Goal: Communication & Community: Answer question/provide support

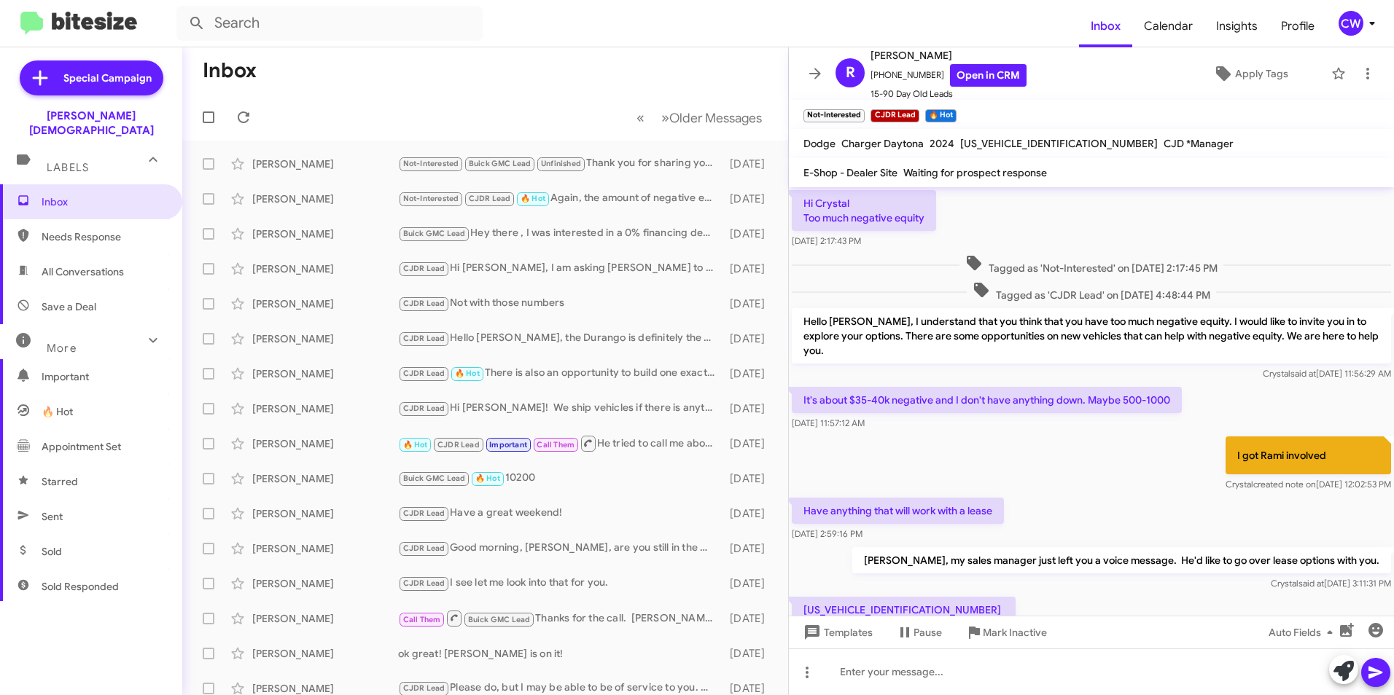
scroll to position [777, 0]
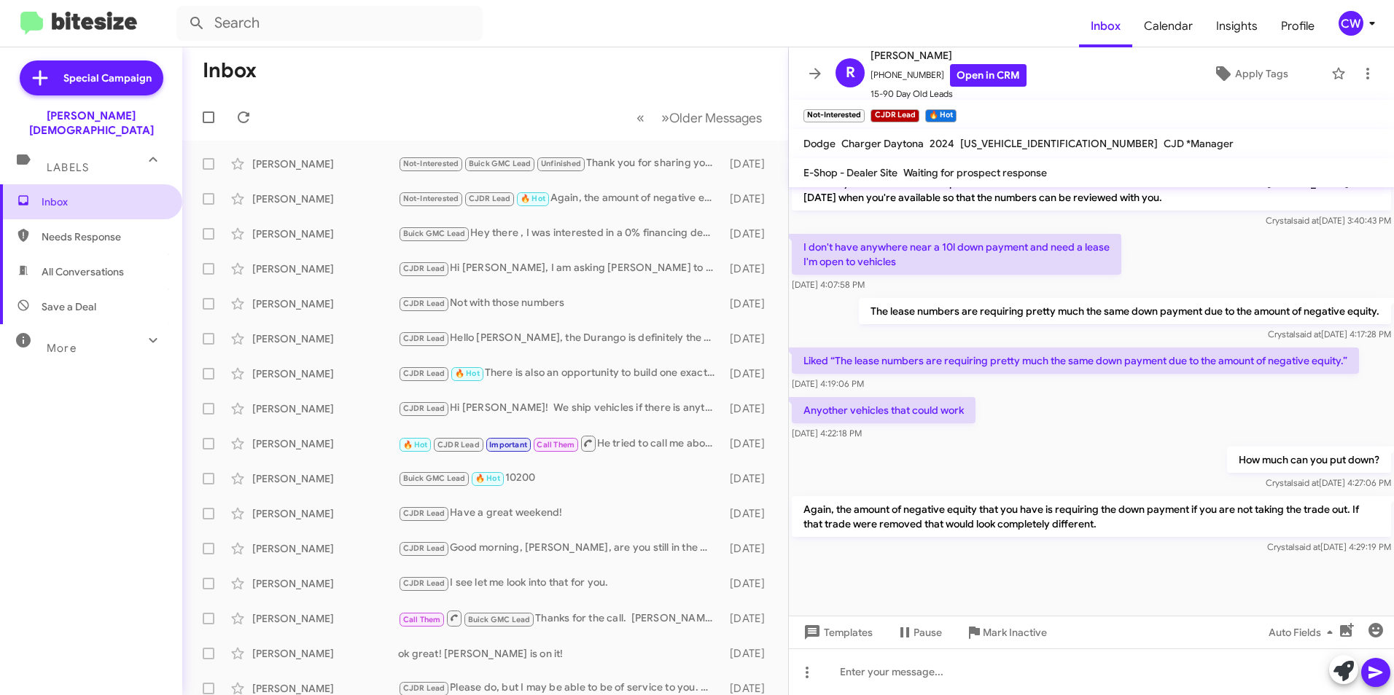
click at [60, 195] on span "Inbox" at bounding box center [104, 202] width 124 height 15
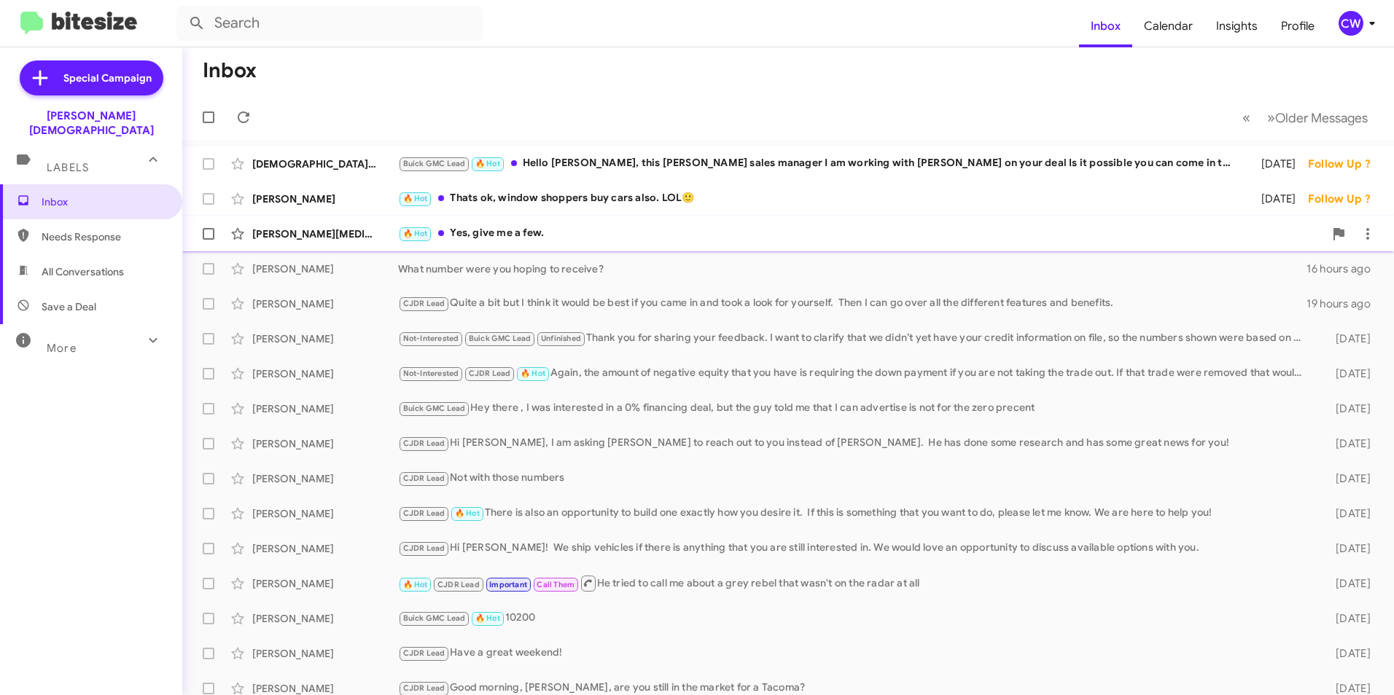
click at [520, 234] on div "🔥 Hot Yes, give me a few." at bounding box center [861, 233] width 926 height 17
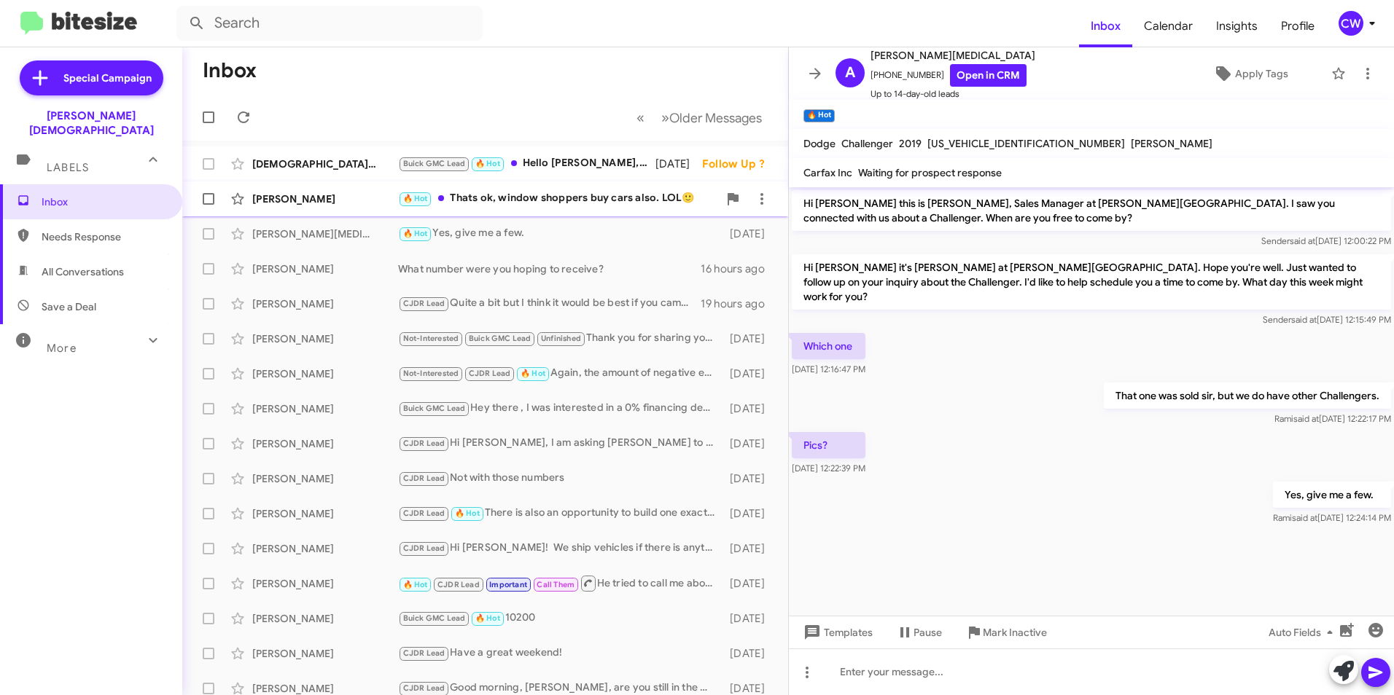
click at [517, 198] on div "🔥 Hot Thats ok, window shoppers buy cars also. LOL🙂" at bounding box center [558, 198] width 320 height 17
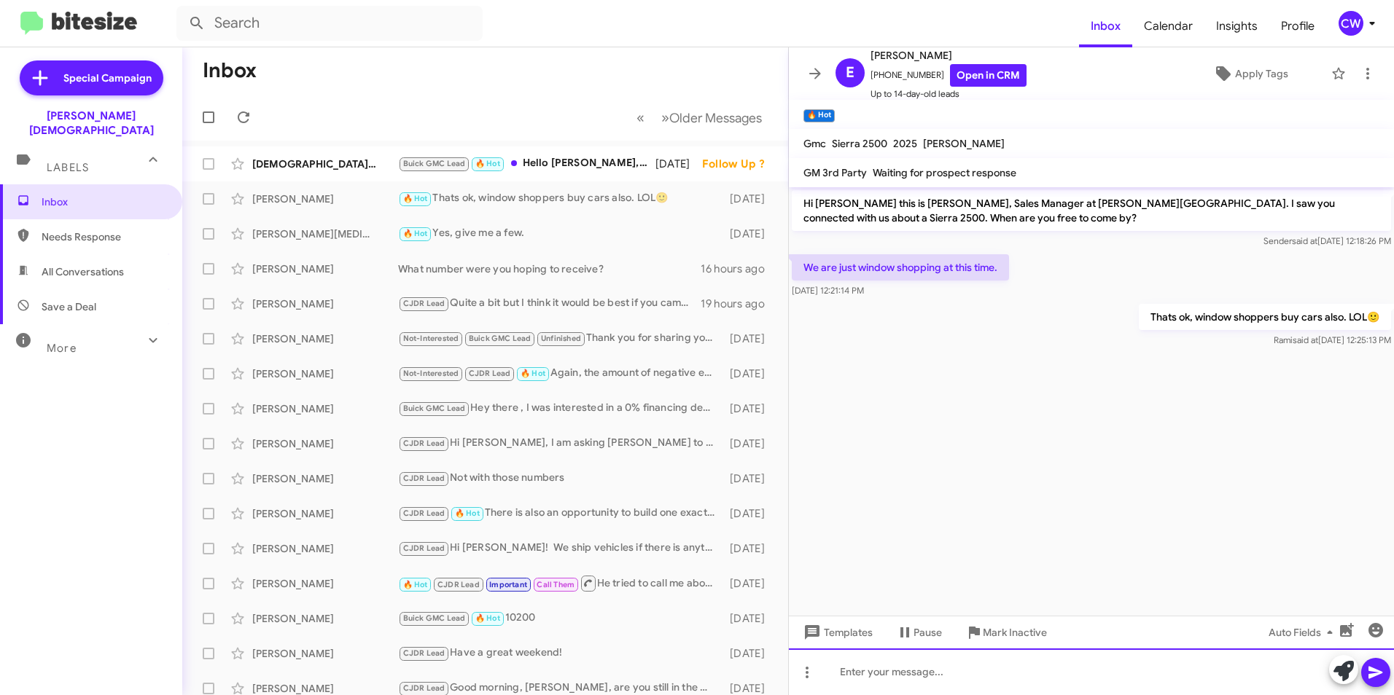
click at [1038, 677] on div at bounding box center [1091, 672] width 605 height 47
click at [1344, 673] on icon at bounding box center [1343, 671] width 20 height 20
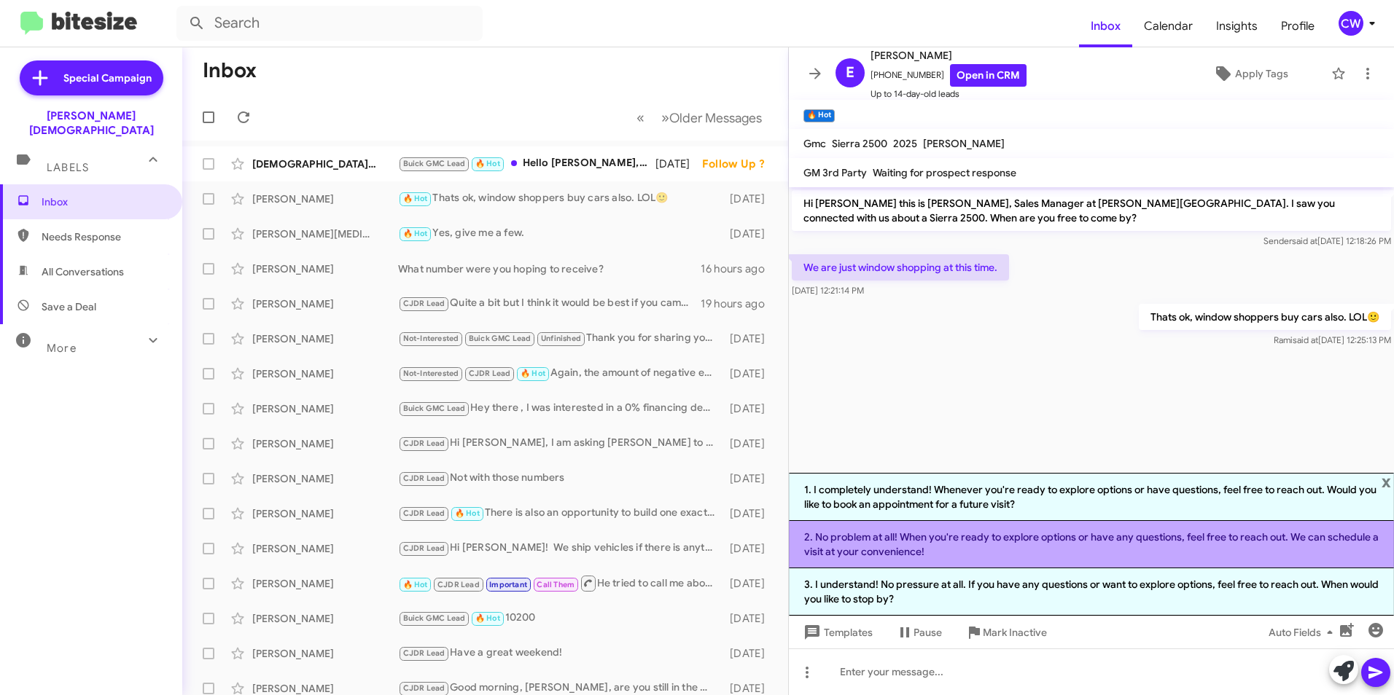
click at [1142, 553] on li "2. No problem at all! When you're ready to explore options or have any question…" at bounding box center [1091, 544] width 605 height 47
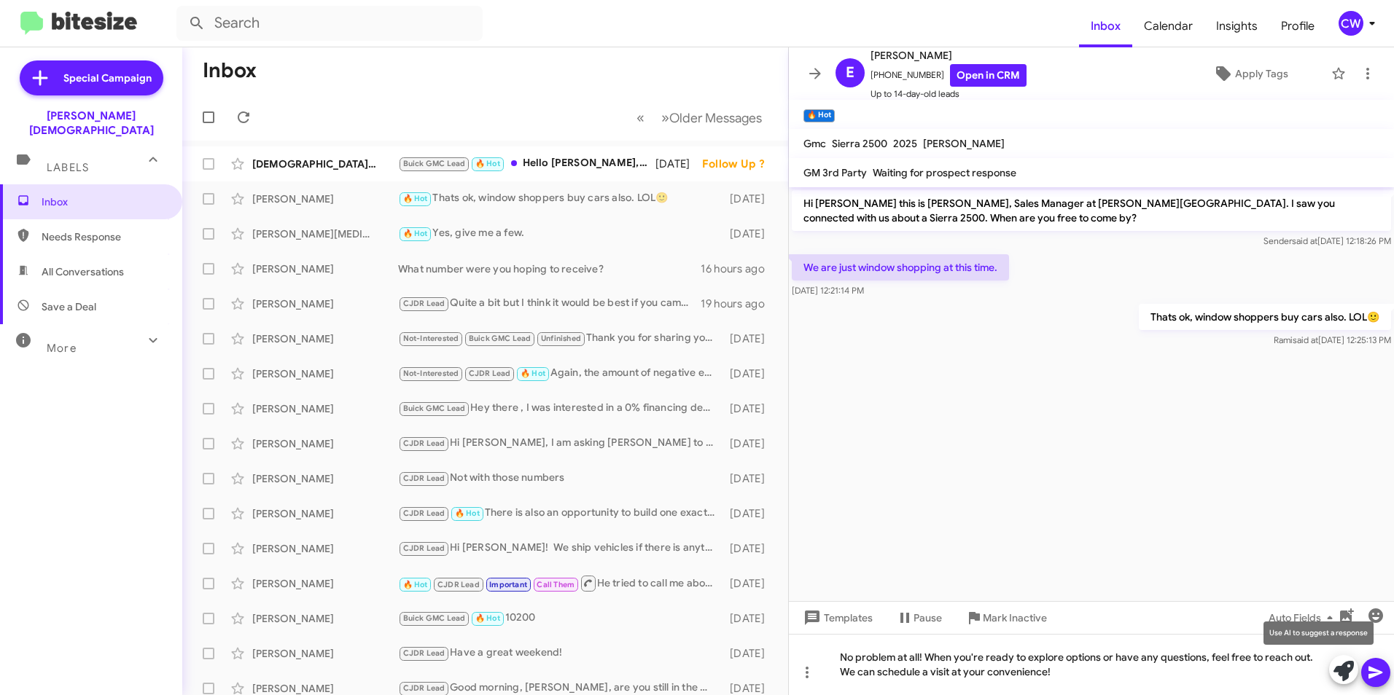
click at [1338, 672] on icon at bounding box center [1343, 671] width 20 height 20
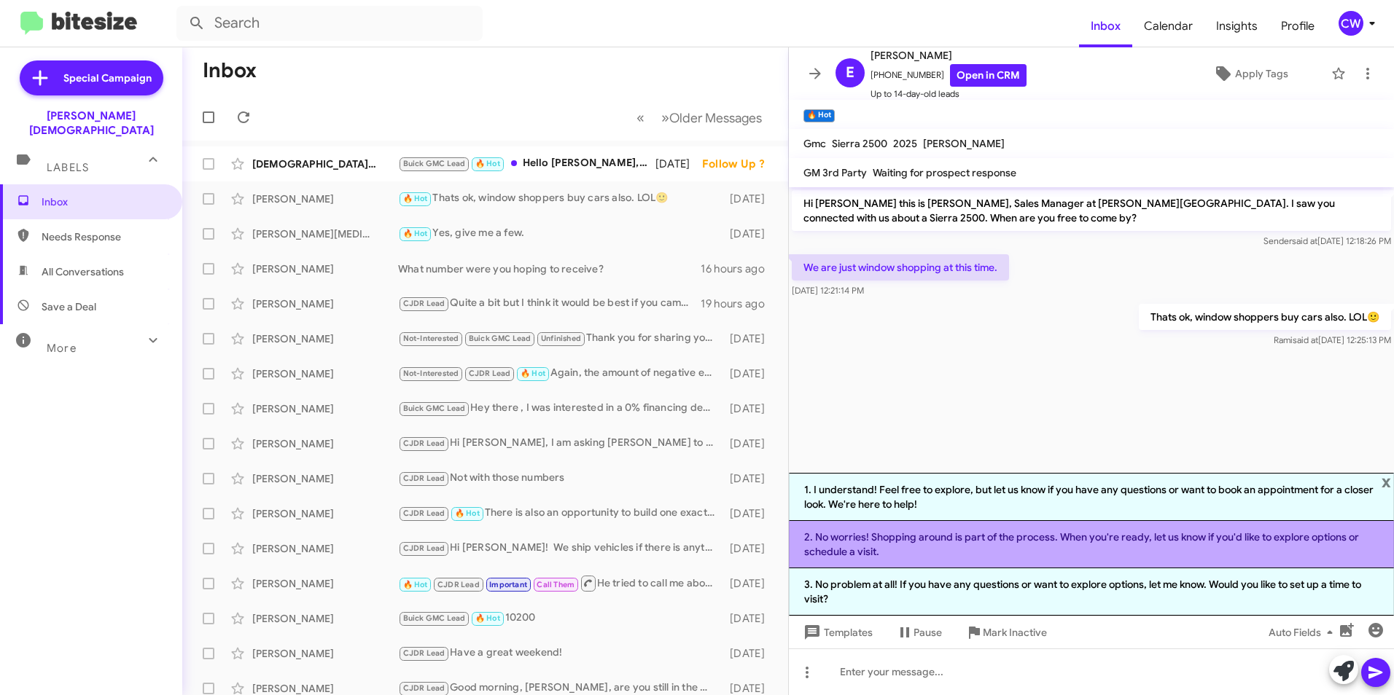
click at [1085, 544] on li "2. No worries! Shopping around is part of the process. When you're ready, let u…" at bounding box center [1091, 544] width 605 height 47
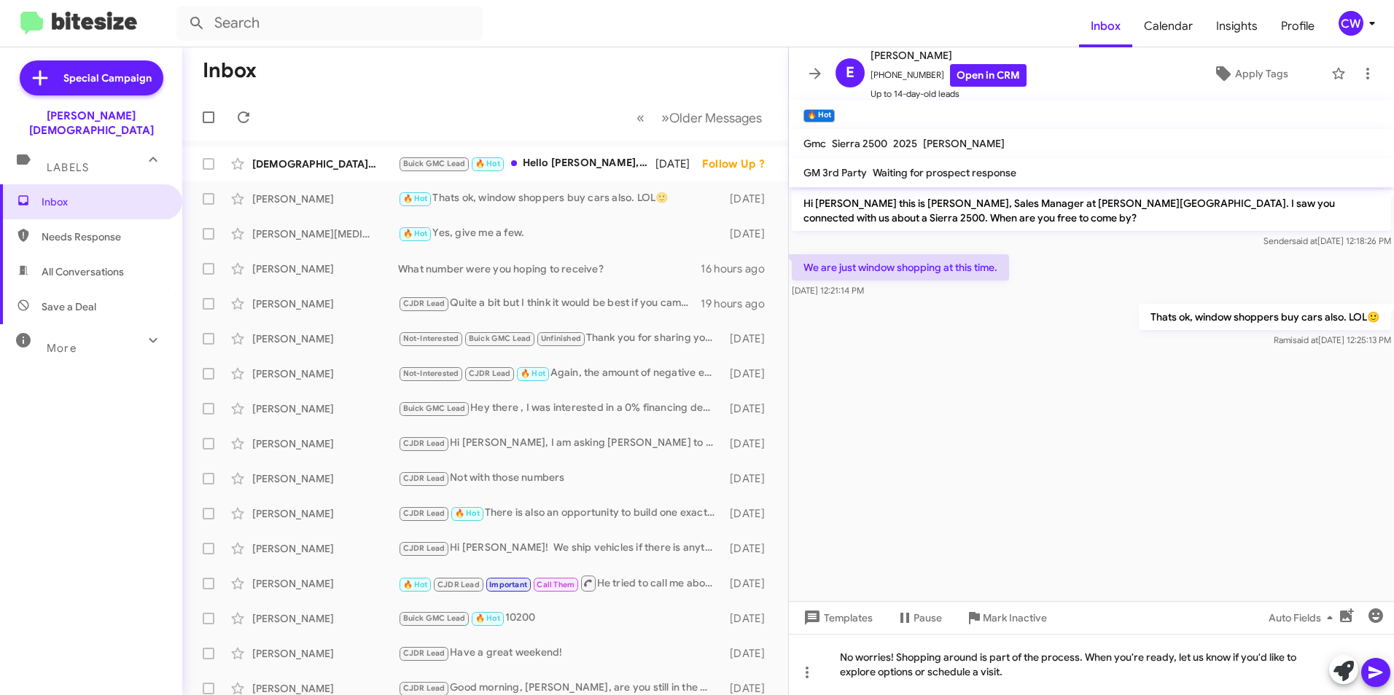
click at [1373, 677] on icon at bounding box center [1375, 673] width 14 height 12
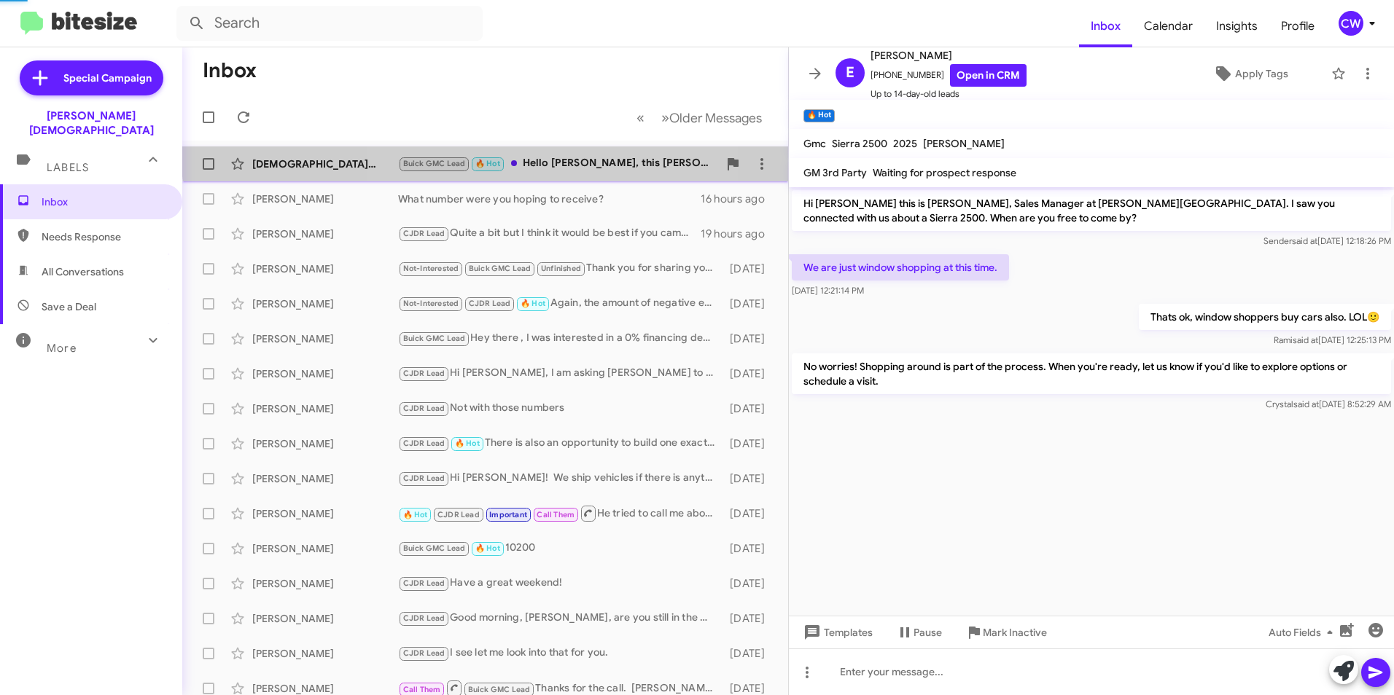
click at [552, 155] on div "[PERSON_NAME] GMC Lead 🔥 Hot Hello [PERSON_NAME], this [PERSON_NAME] sales mana…" at bounding box center [485, 163] width 582 height 29
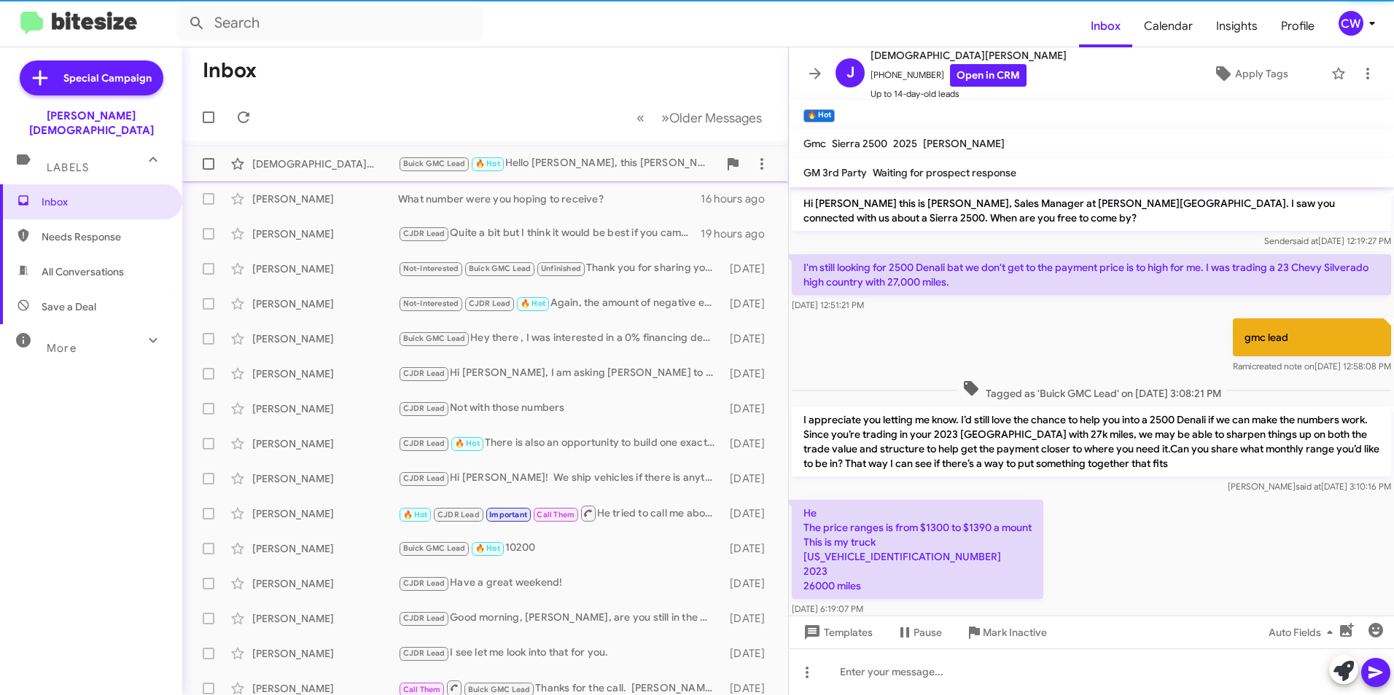
scroll to position [200, 0]
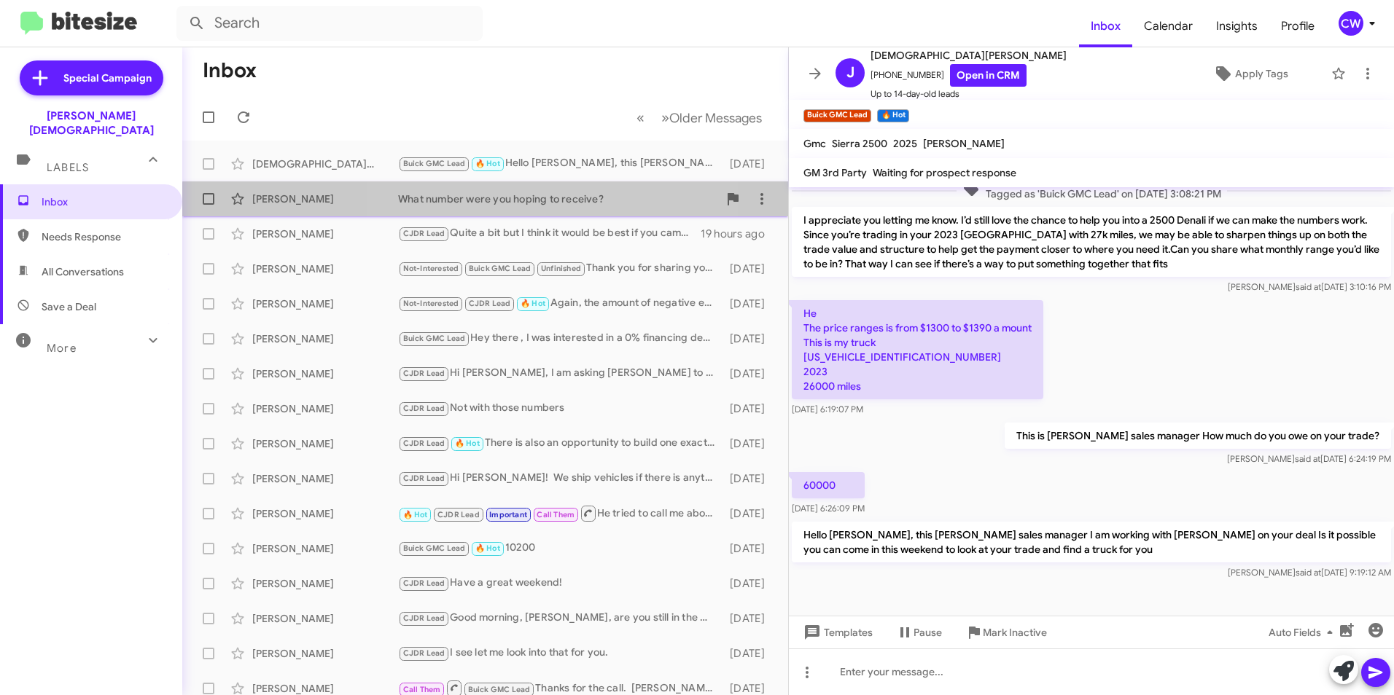
click at [515, 204] on div "What number were you hoping to receive?" at bounding box center [558, 199] width 320 height 15
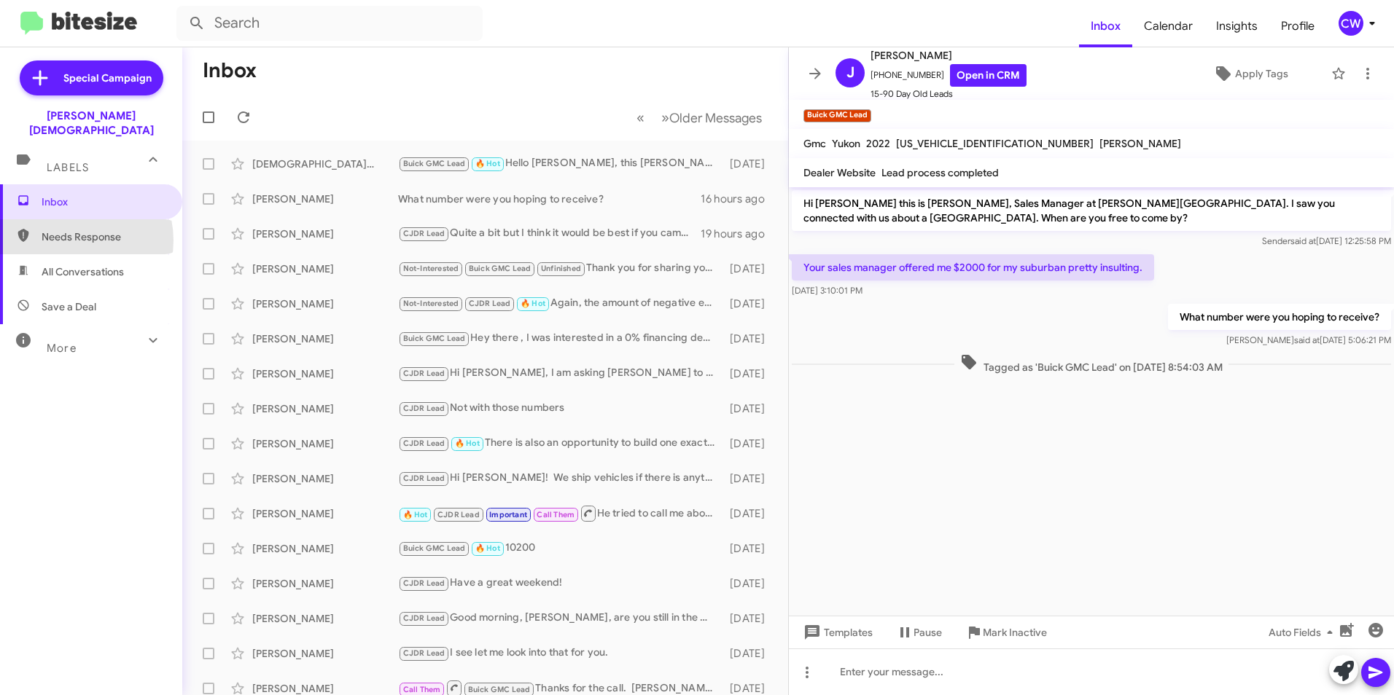
click at [70, 230] on span "Needs Response" at bounding box center [104, 237] width 124 height 15
type input "in:needs-response"
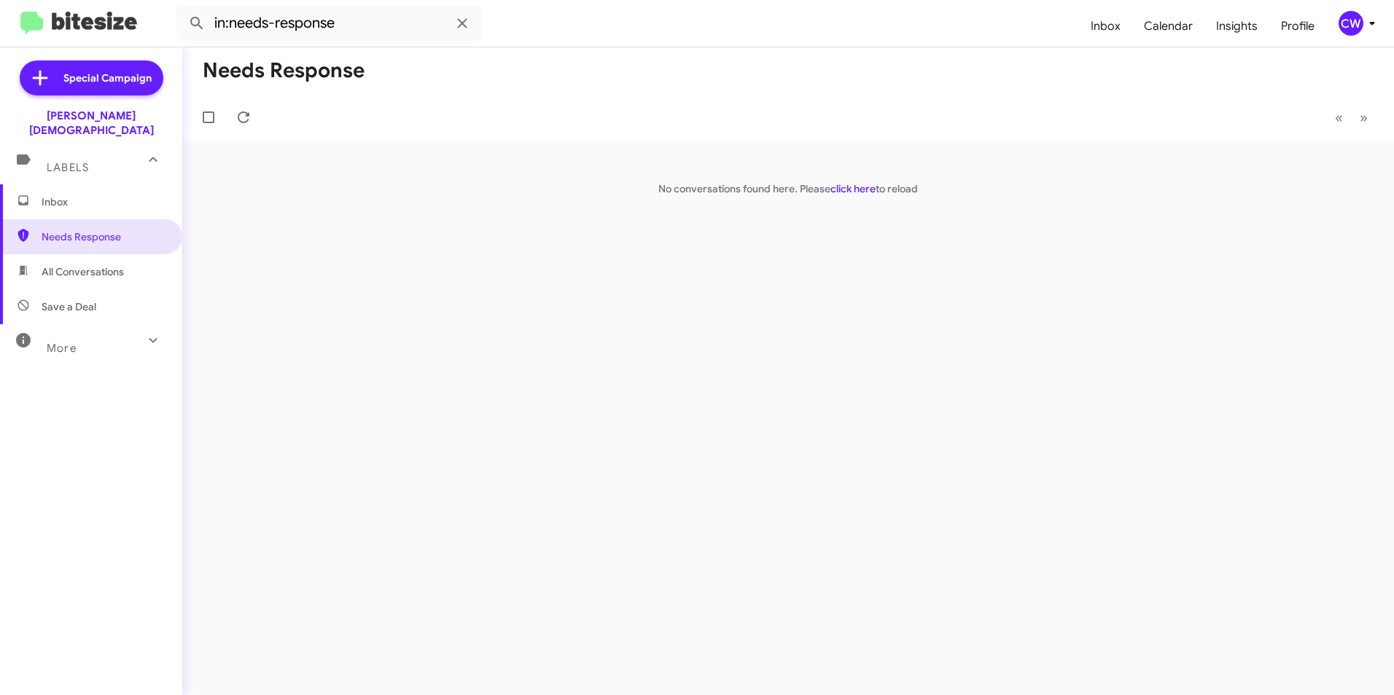
click at [58, 195] on span "Inbox" at bounding box center [104, 202] width 124 height 15
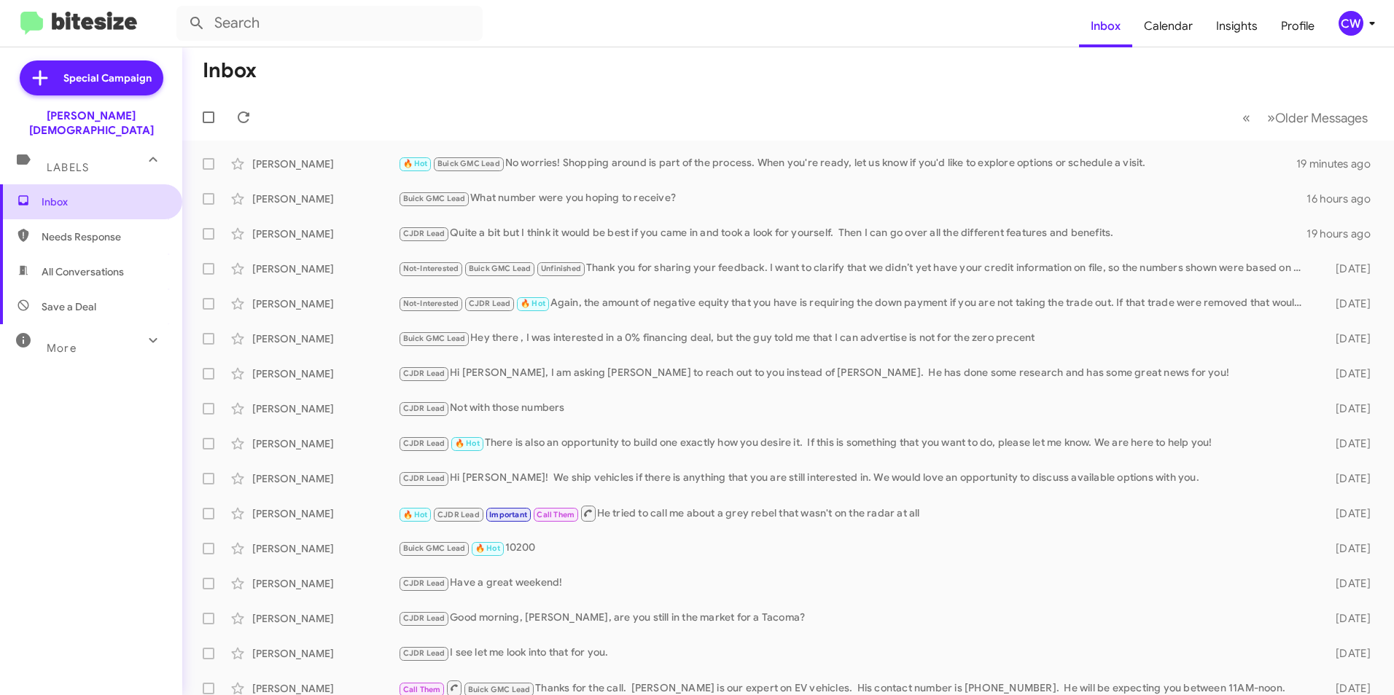
click at [56, 195] on span "Inbox" at bounding box center [104, 202] width 124 height 15
click at [90, 265] on span "All Conversations" at bounding box center [83, 272] width 82 height 15
type input "in:all-conversations"
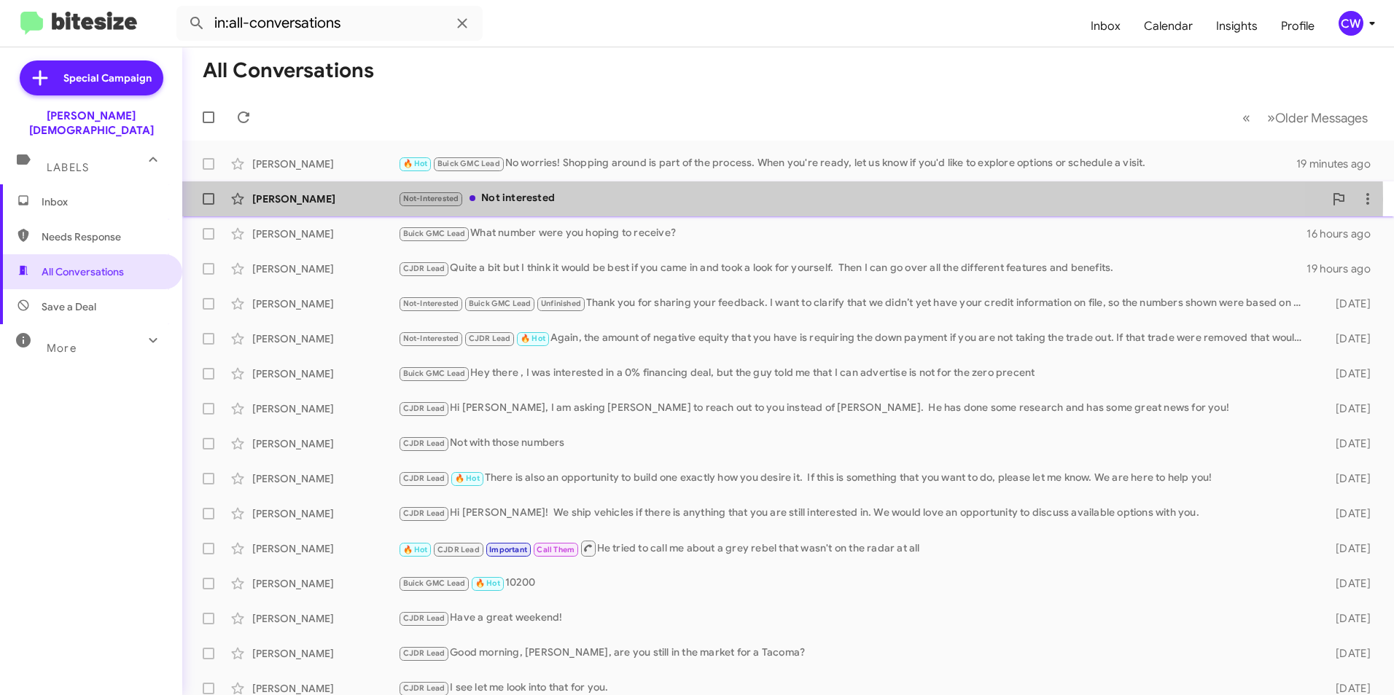
click at [510, 200] on div "Not-Interested Not interested" at bounding box center [861, 198] width 926 height 17
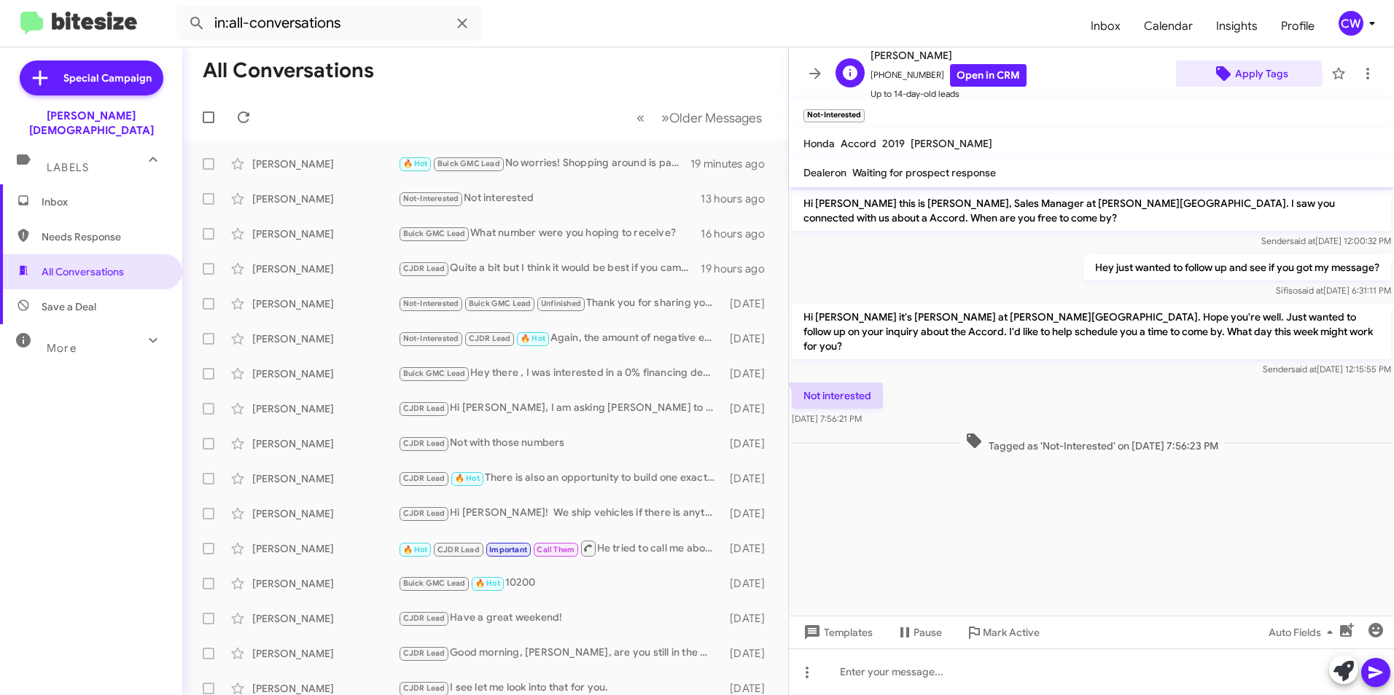
click at [1217, 78] on icon at bounding box center [1223, 73] width 15 height 15
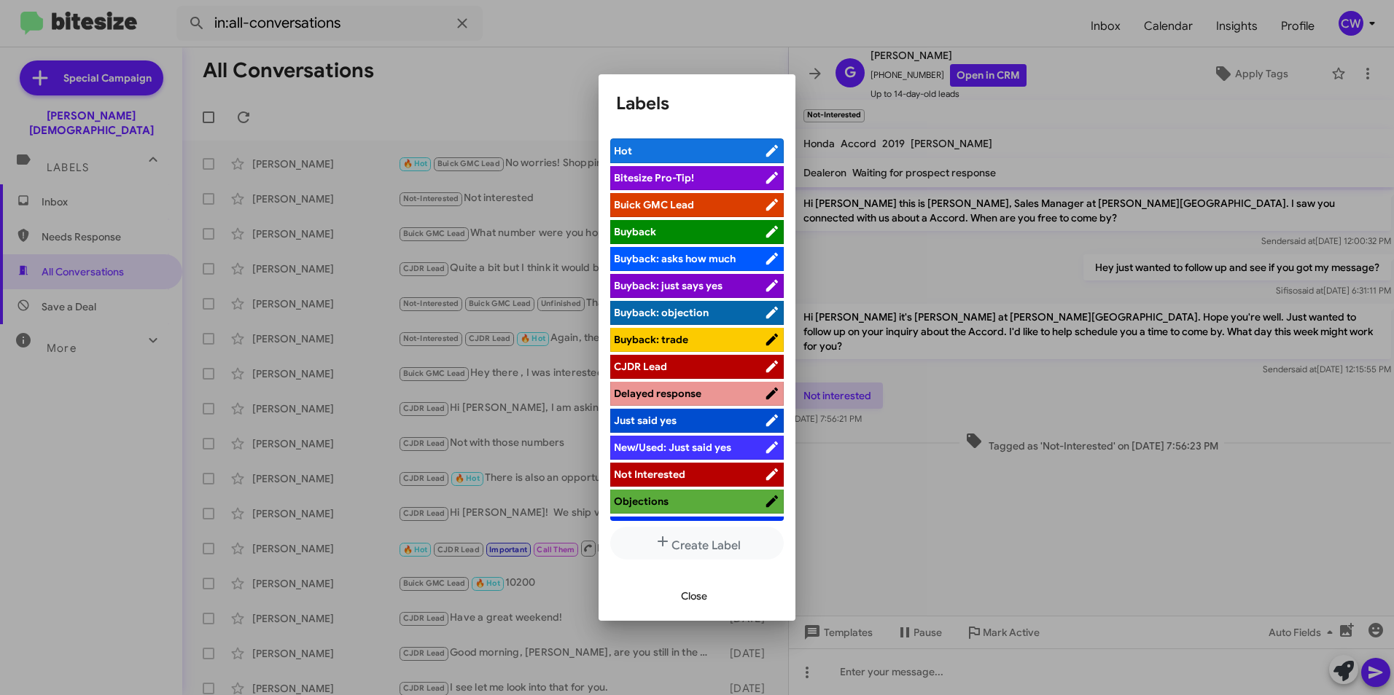
click at [701, 477] on span "Not Interested" at bounding box center [689, 474] width 150 height 15
click at [690, 592] on span "Close" at bounding box center [694, 596] width 26 height 26
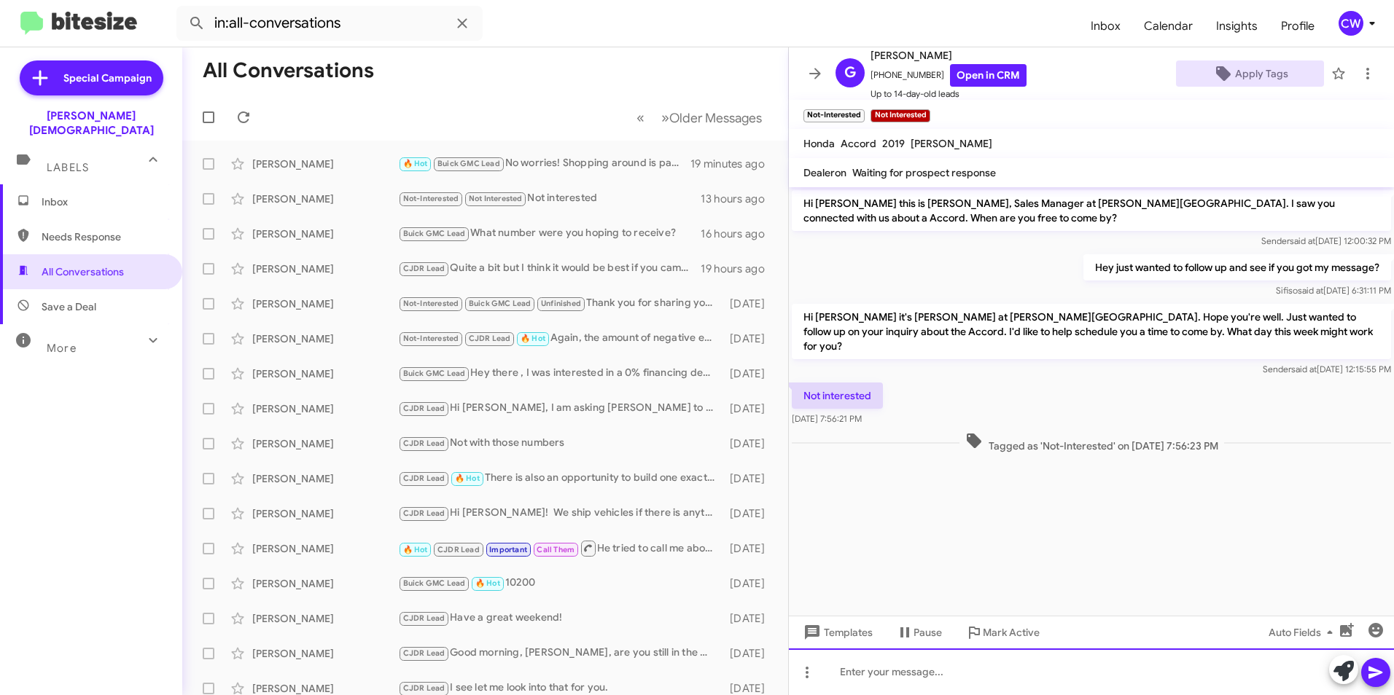
click at [1001, 679] on div at bounding box center [1091, 672] width 605 height 47
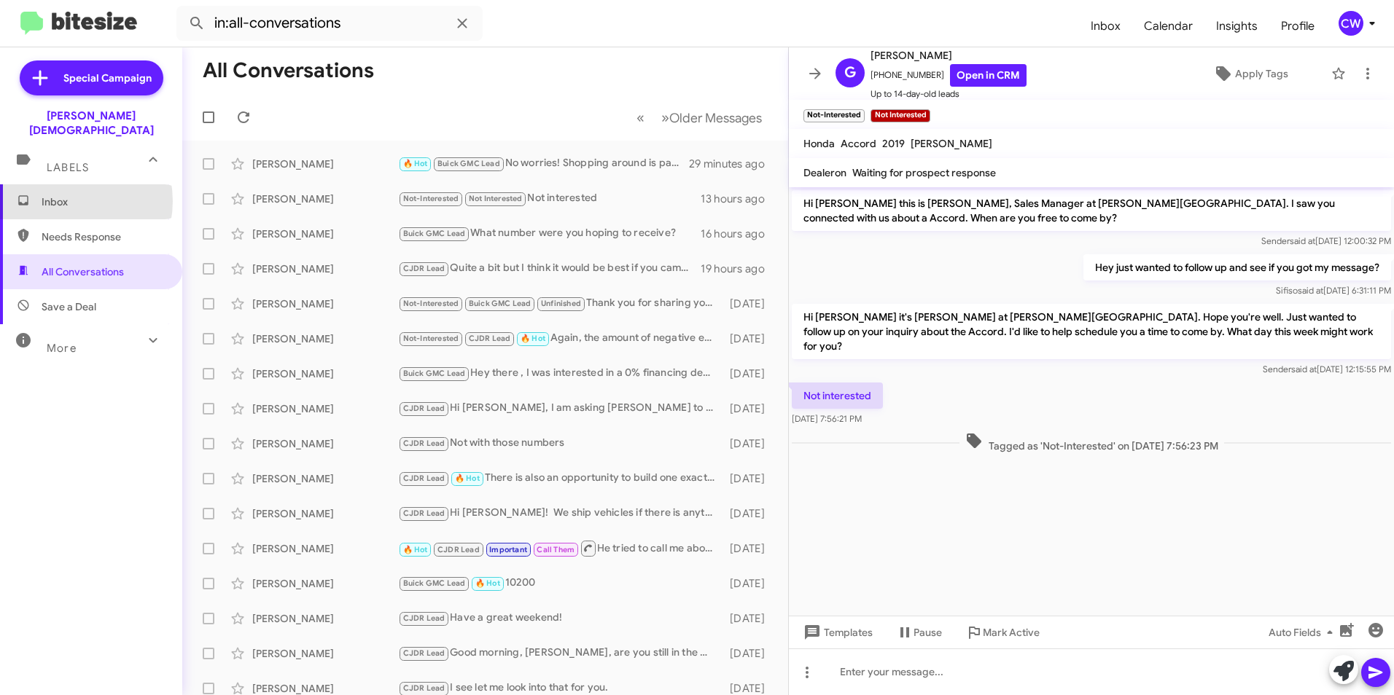
click at [64, 195] on span "Inbox" at bounding box center [104, 202] width 124 height 15
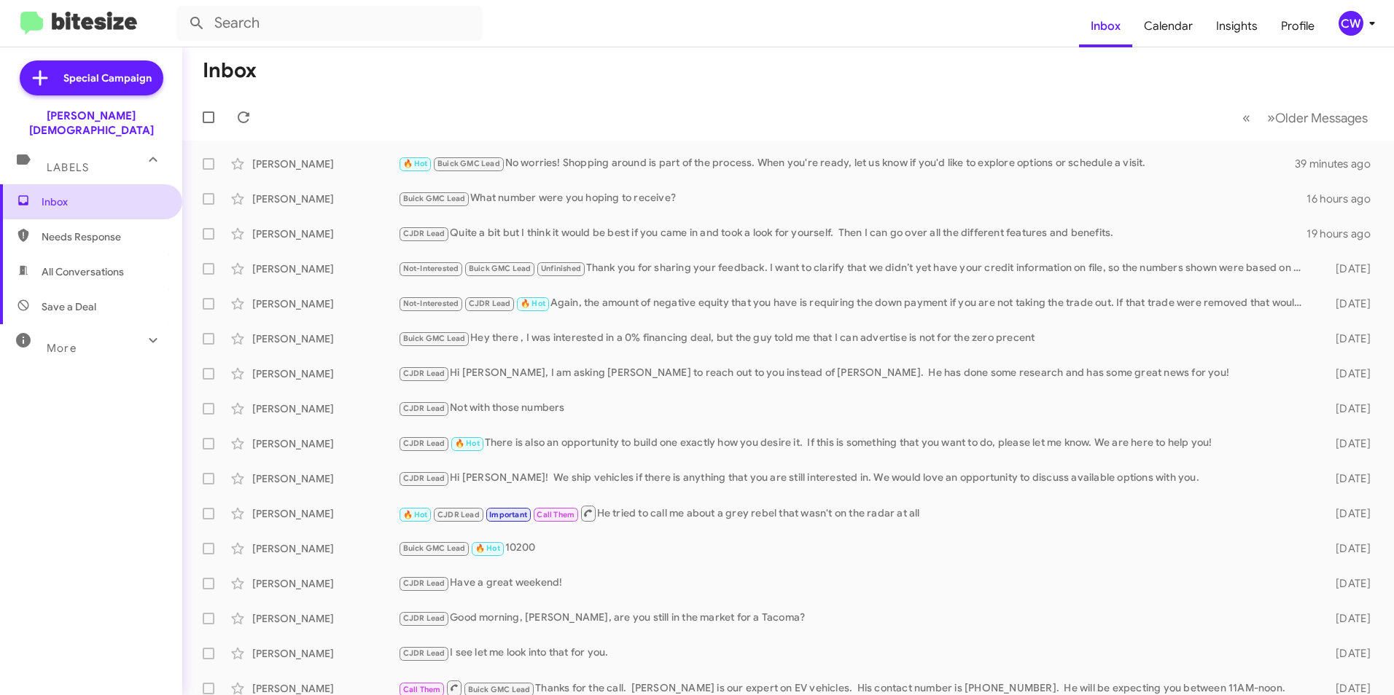
click at [65, 195] on span "Inbox" at bounding box center [104, 202] width 124 height 15
click at [65, 230] on span "Needs Response" at bounding box center [104, 237] width 124 height 15
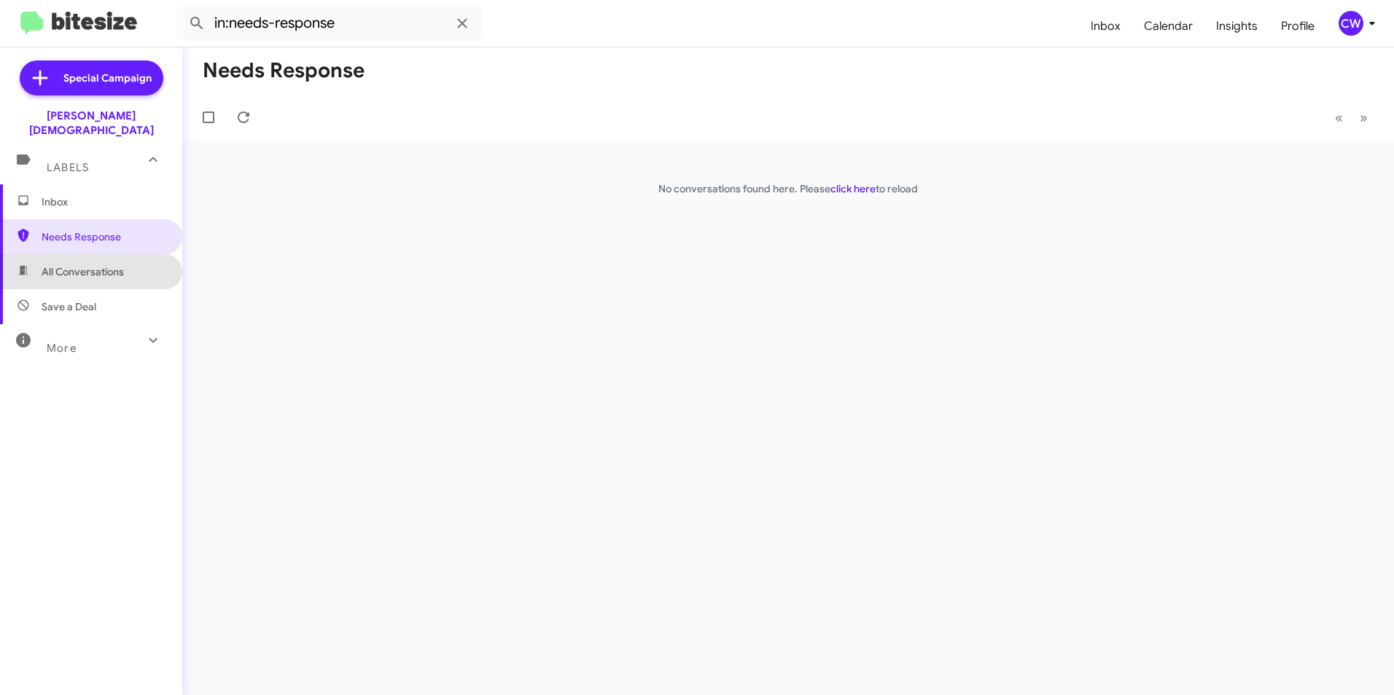
click at [107, 265] on span "All Conversations" at bounding box center [83, 272] width 82 height 15
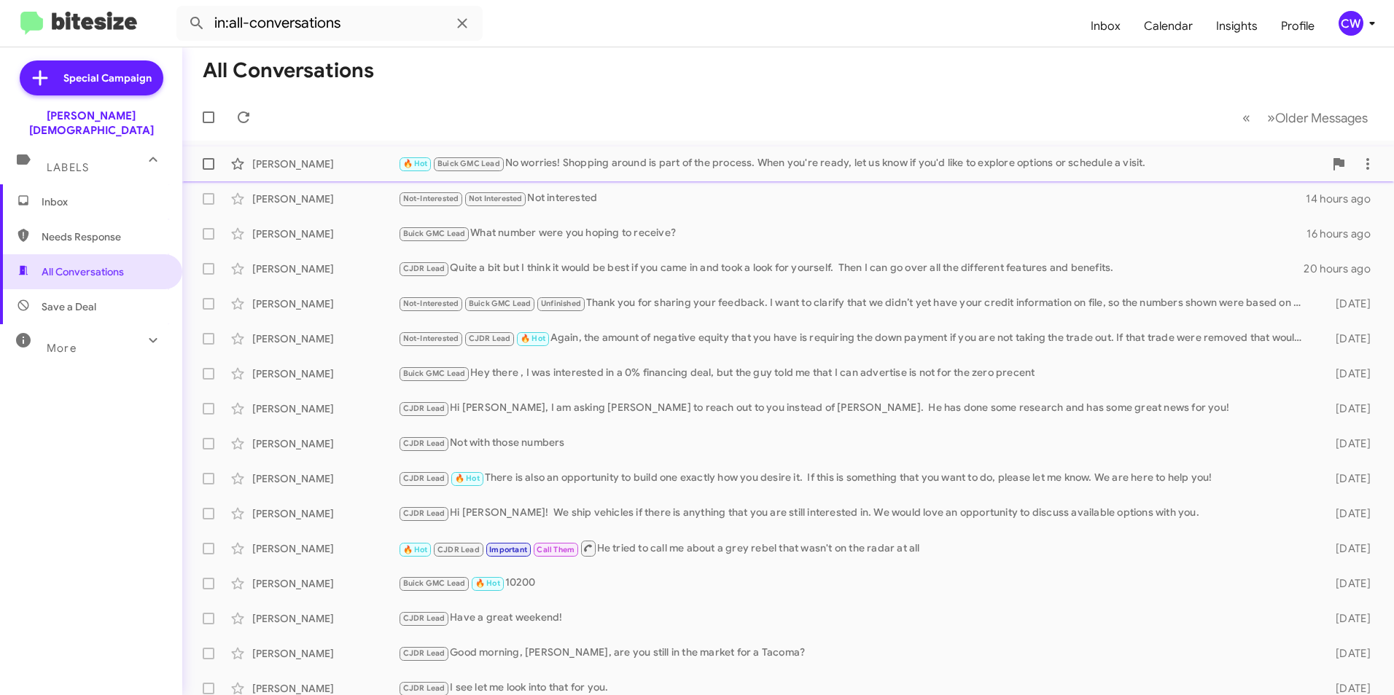
click at [611, 160] on div "🔥 Hot Buick GMC Lead No worries! Shopping around is part of the process. When y…" at bounding box center [861, 163] width 926 height 17
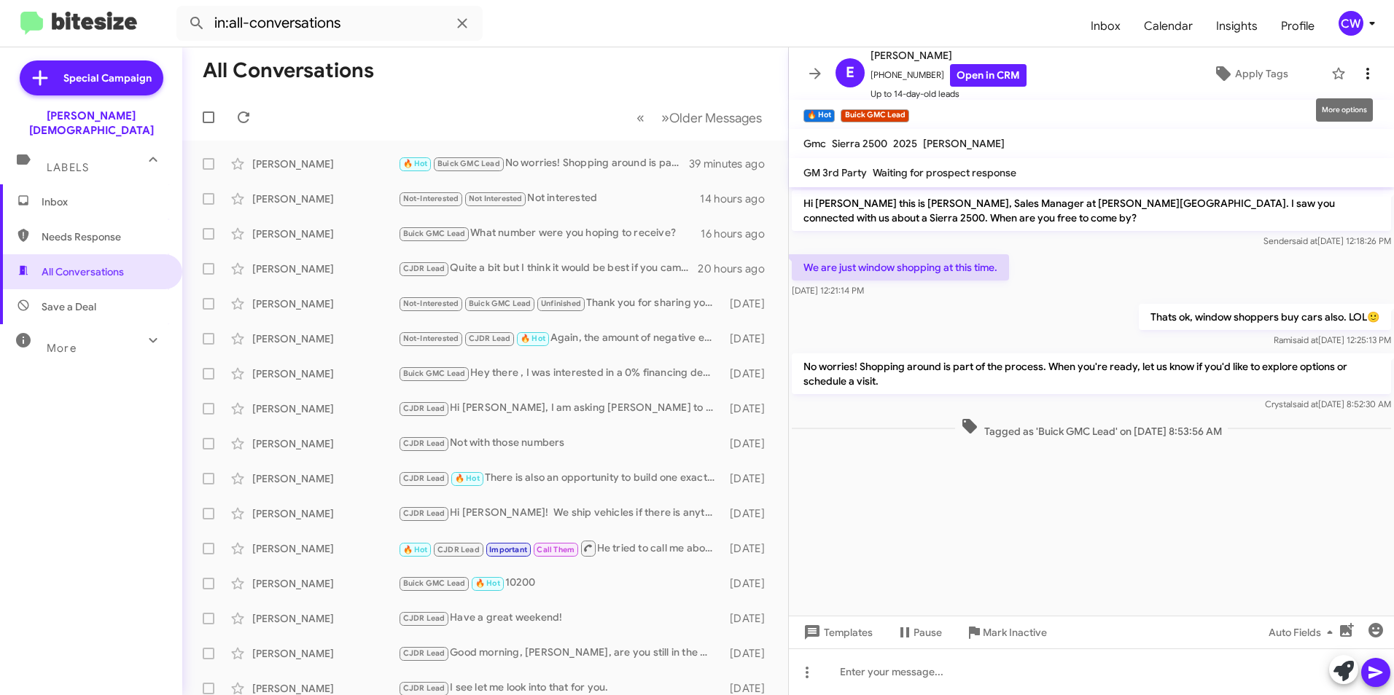
click at [1366, 74] on icon at bounding box center [1367, 74] width 3 height 12
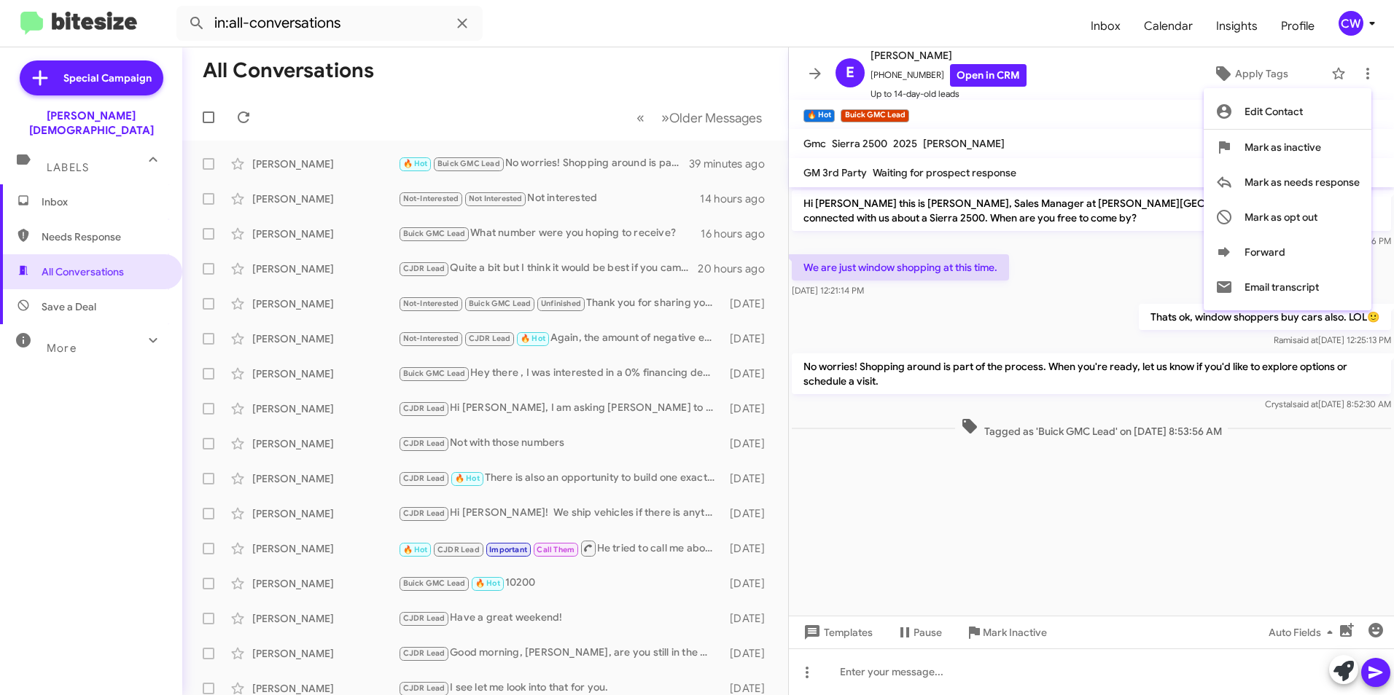
click at [1240, 73] on div at bounding box center [697, 347] width 1394 height 695
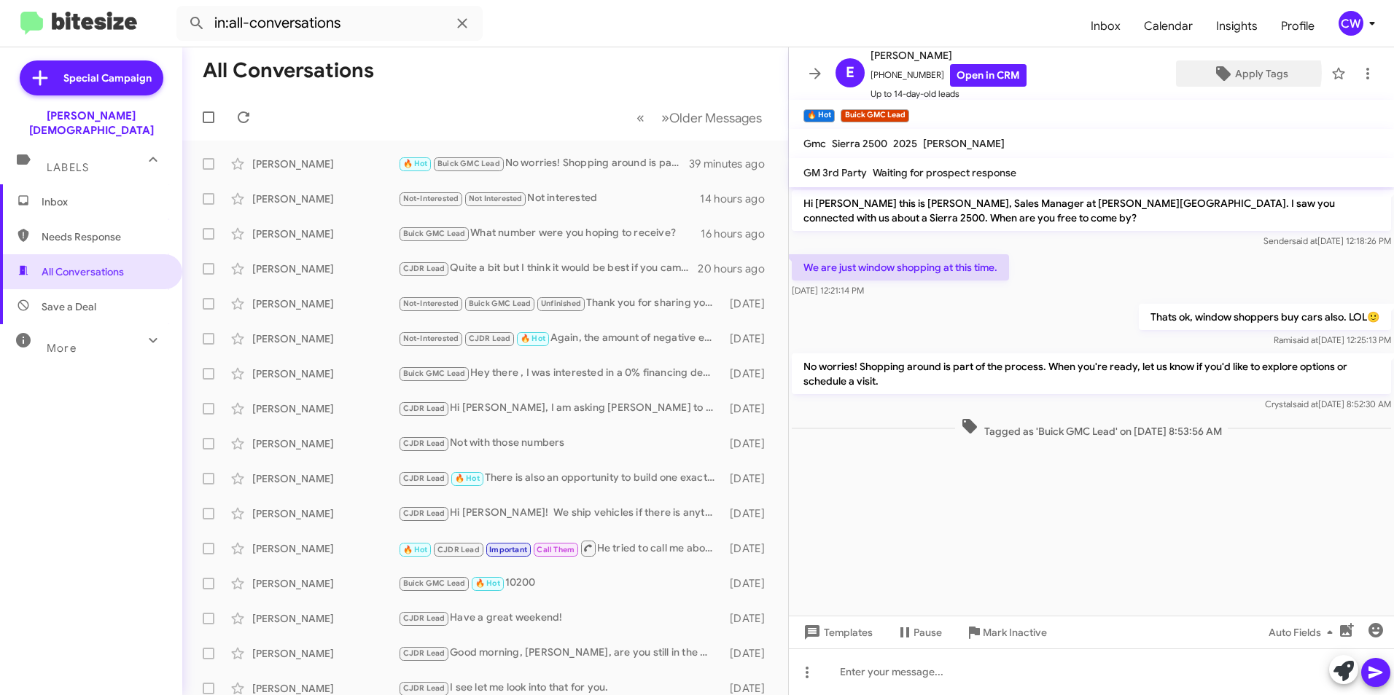
click at [1240, 73] on span "Apply Tags" at bounding box center [1261, 73] width 53 height 26
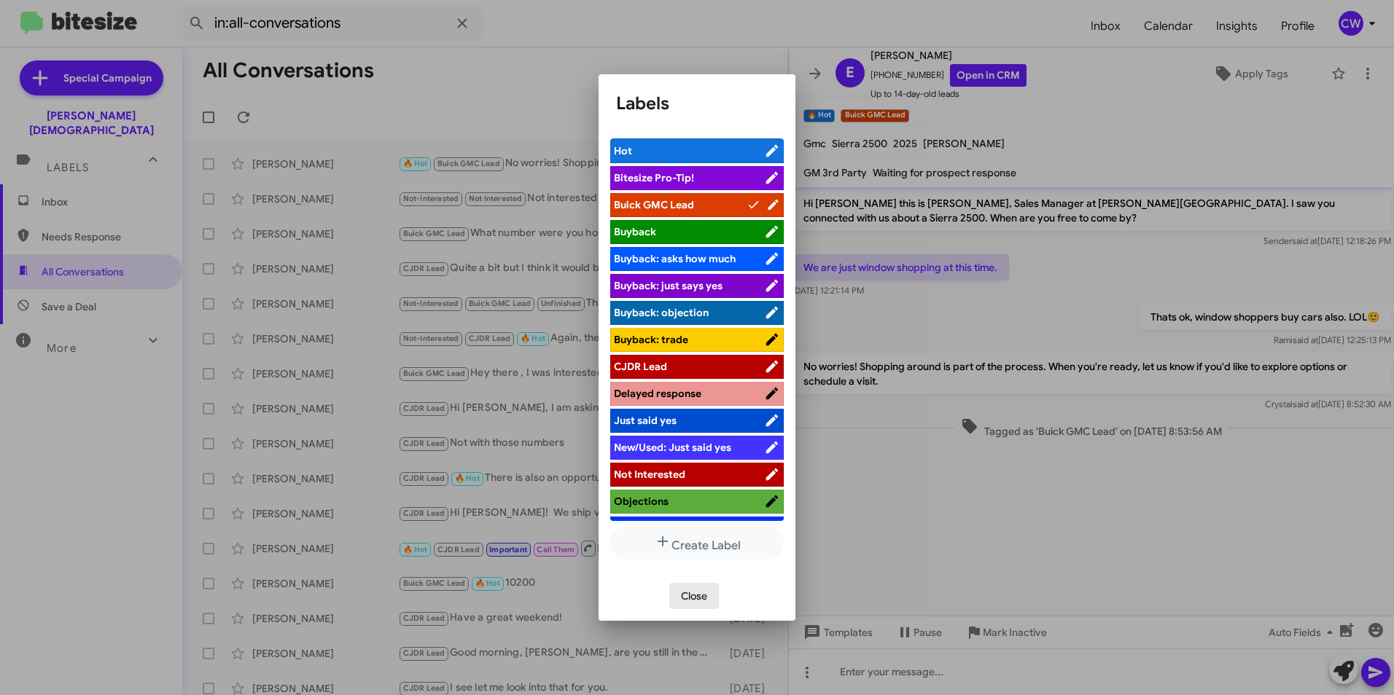
click at [700, 595] on span "Close" at bounding box center [694, 596] width 26 height 26
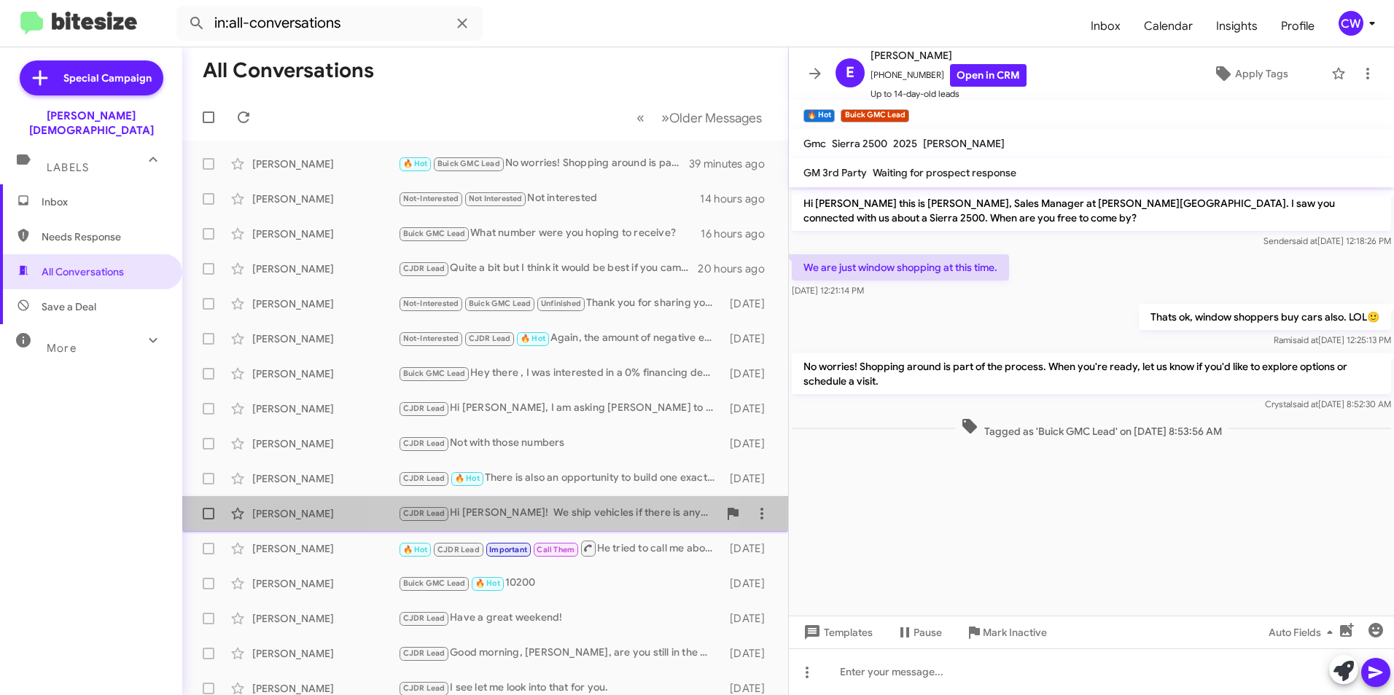
click at [539, 516] on div "CJDR Lead Hi [PERSON_NAME]! We ship vehicles if there is anything that you are …" at bounding box center [558, 513] width 320 height 17
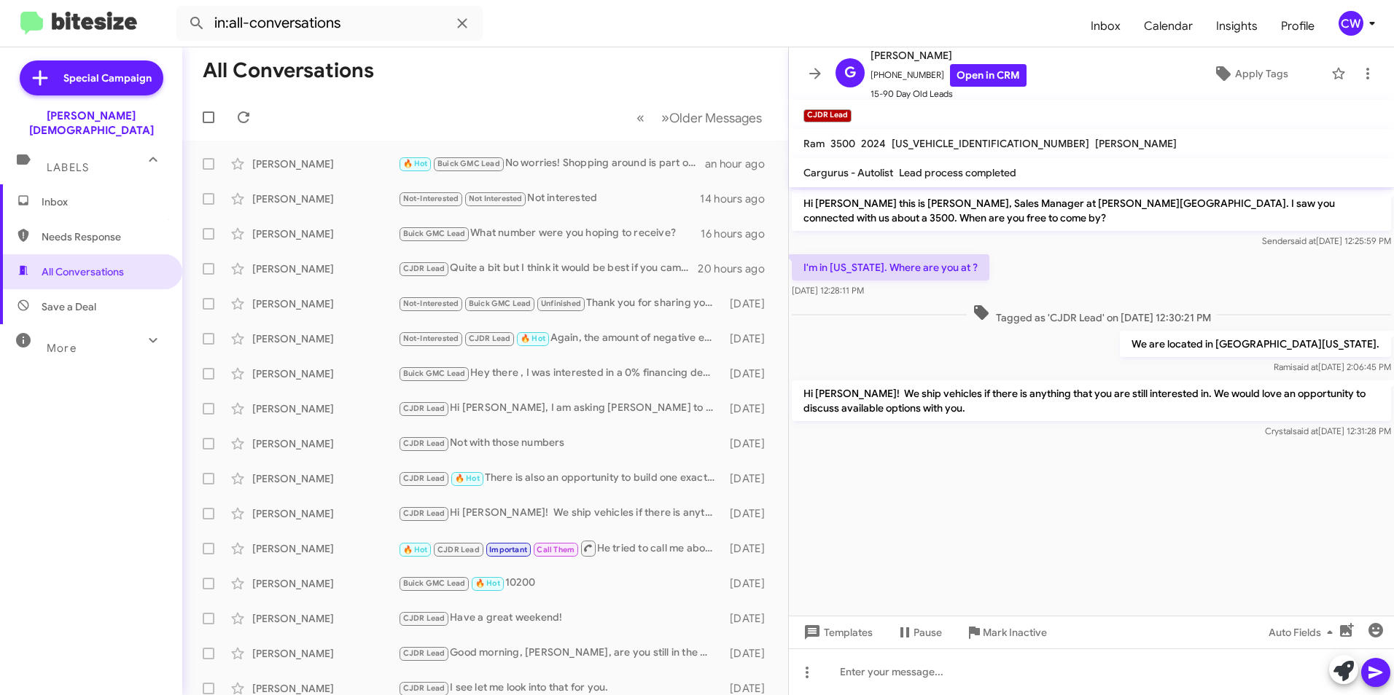
click at [89, 455] on div "Inbox Needs Response All Conversations Save a Deal More Important 🔥 Hot Appoint…" at bounding box center [91, 392] width 182 height 417
click at [97, 230] on span "Needs Response" at bounding box center [104, 237] width 124 height 15
type input "in:needs-response"
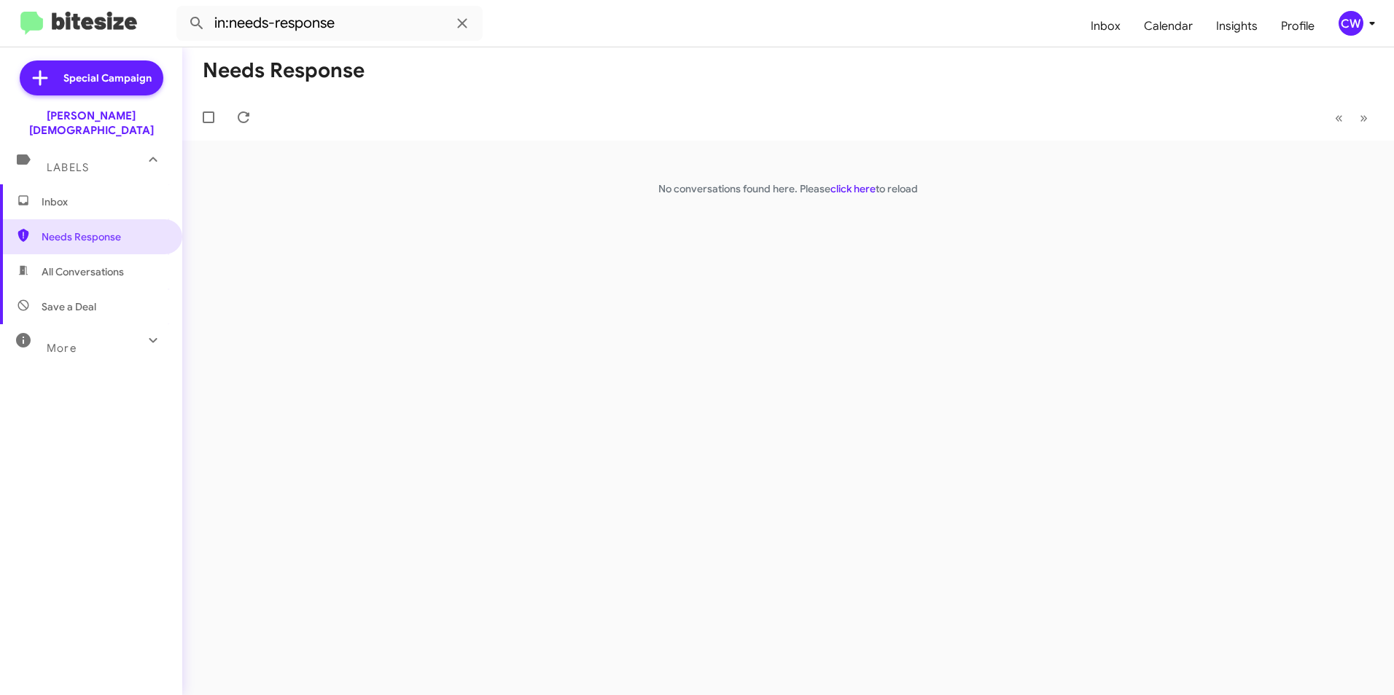
click at [106, 195] on span "Inbox" at bounding box center [104, 202] width 124 height 15
